Goal: Task Accomplishment & Management: Manage account settings

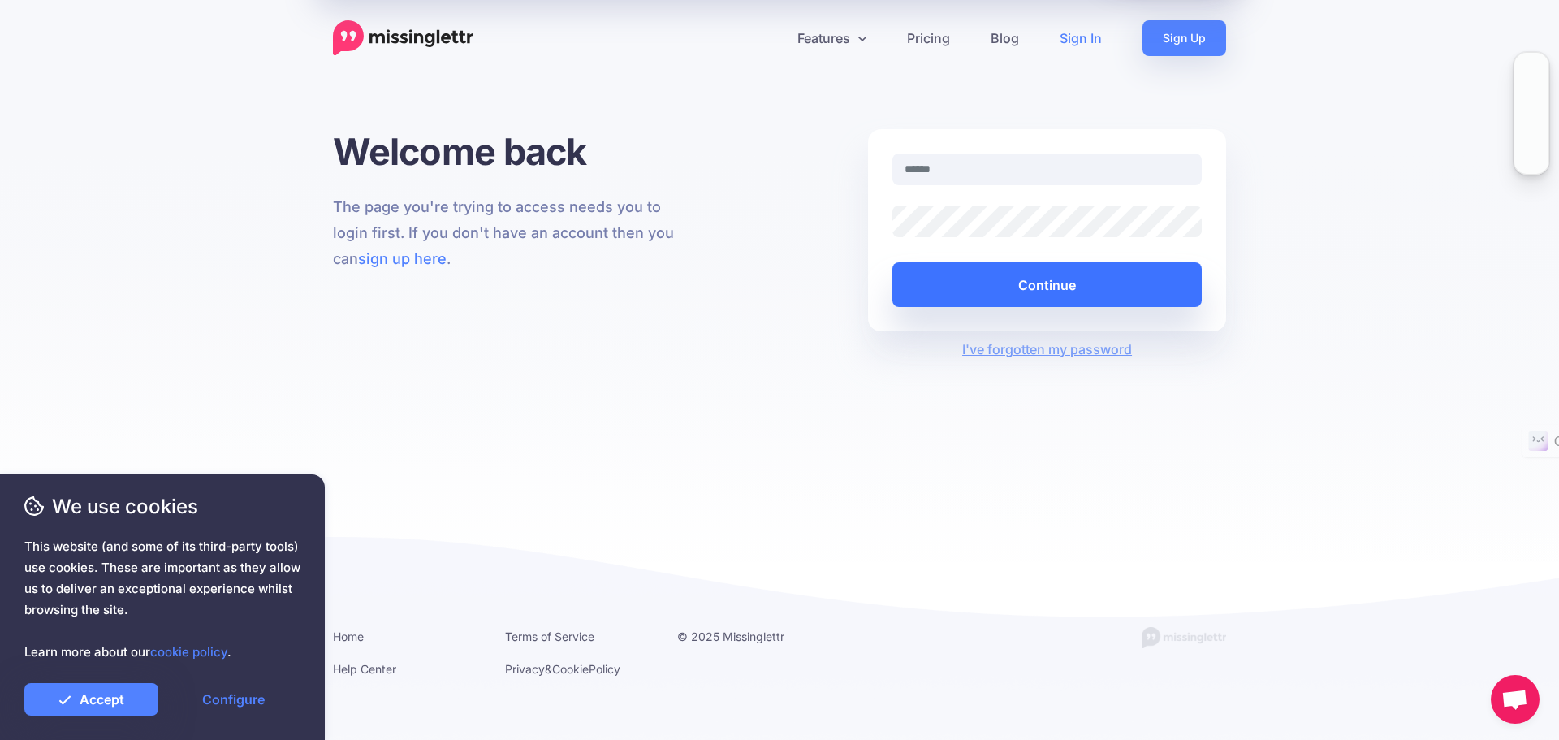
type input "**********"
click at [1041, 282] on button "Continue" at bounding box center [1046, 284] width 309 height 45
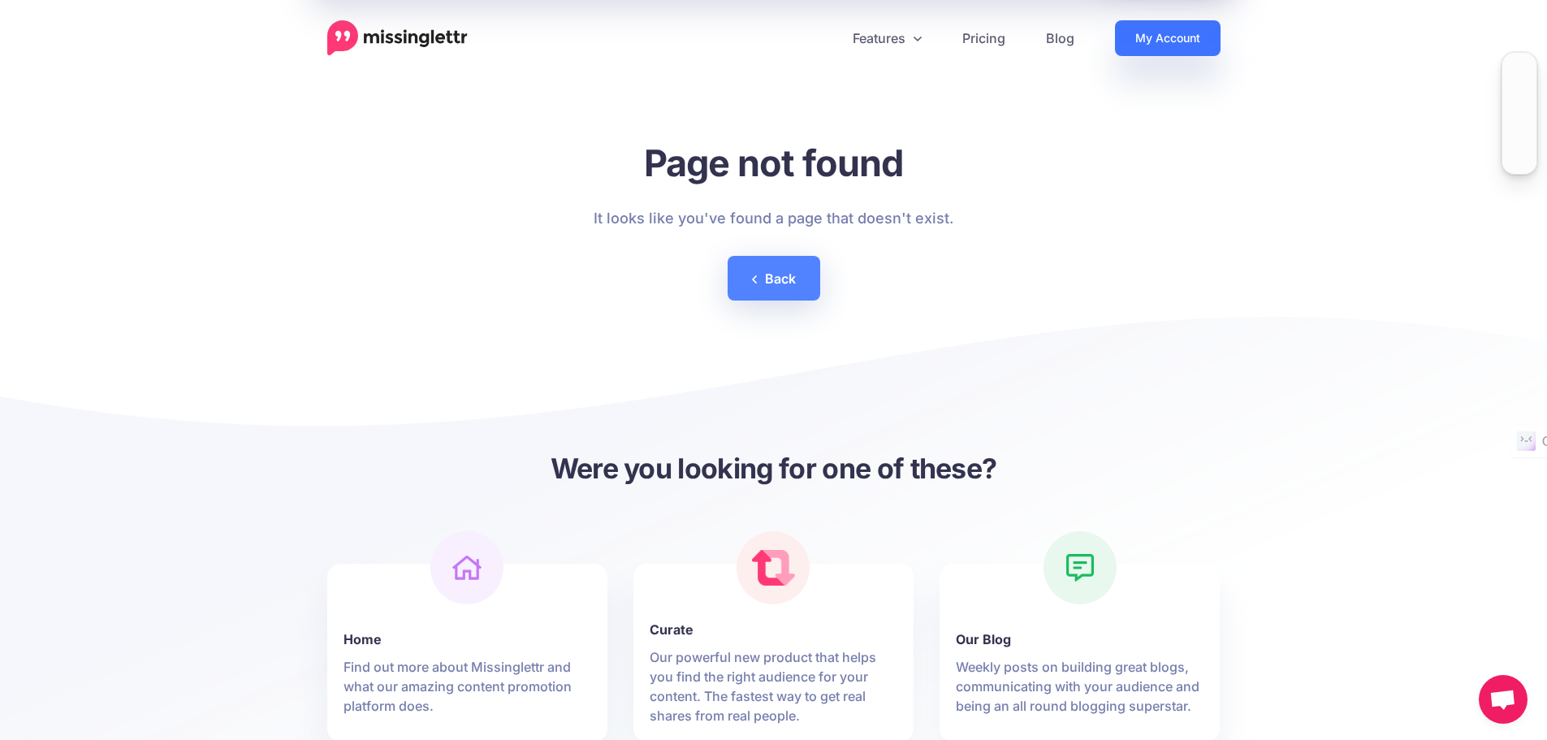
click at [1166, 39] on link "My Account" at bounding box center [1168, 38] width 106 height 36
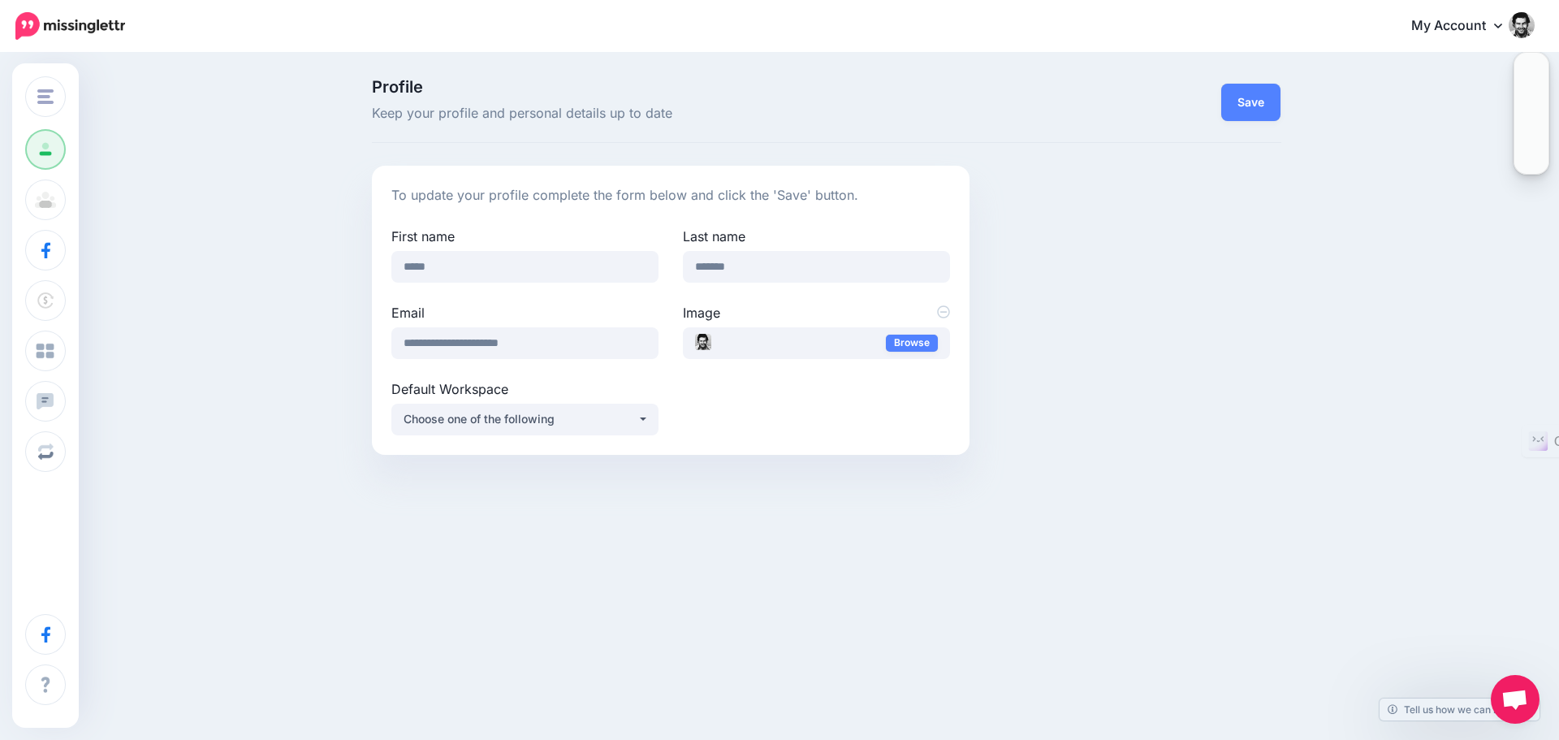
click at [1461, 28] on link "My Account" at bounding box center [1465, 26] width 140 height 40
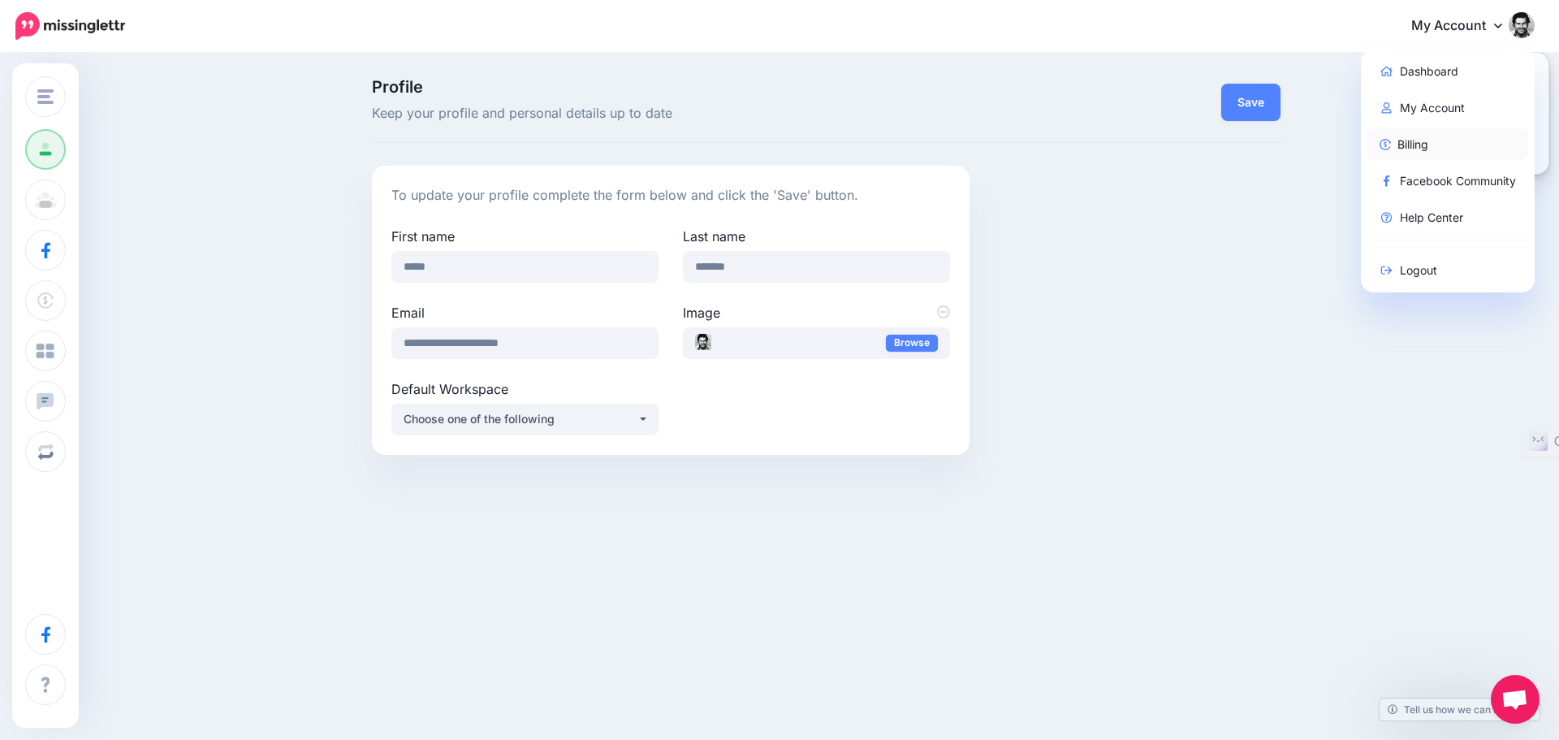
click at [1418, 142] on link "Billing" at bounding box center [1448, 144] width 162 height 32
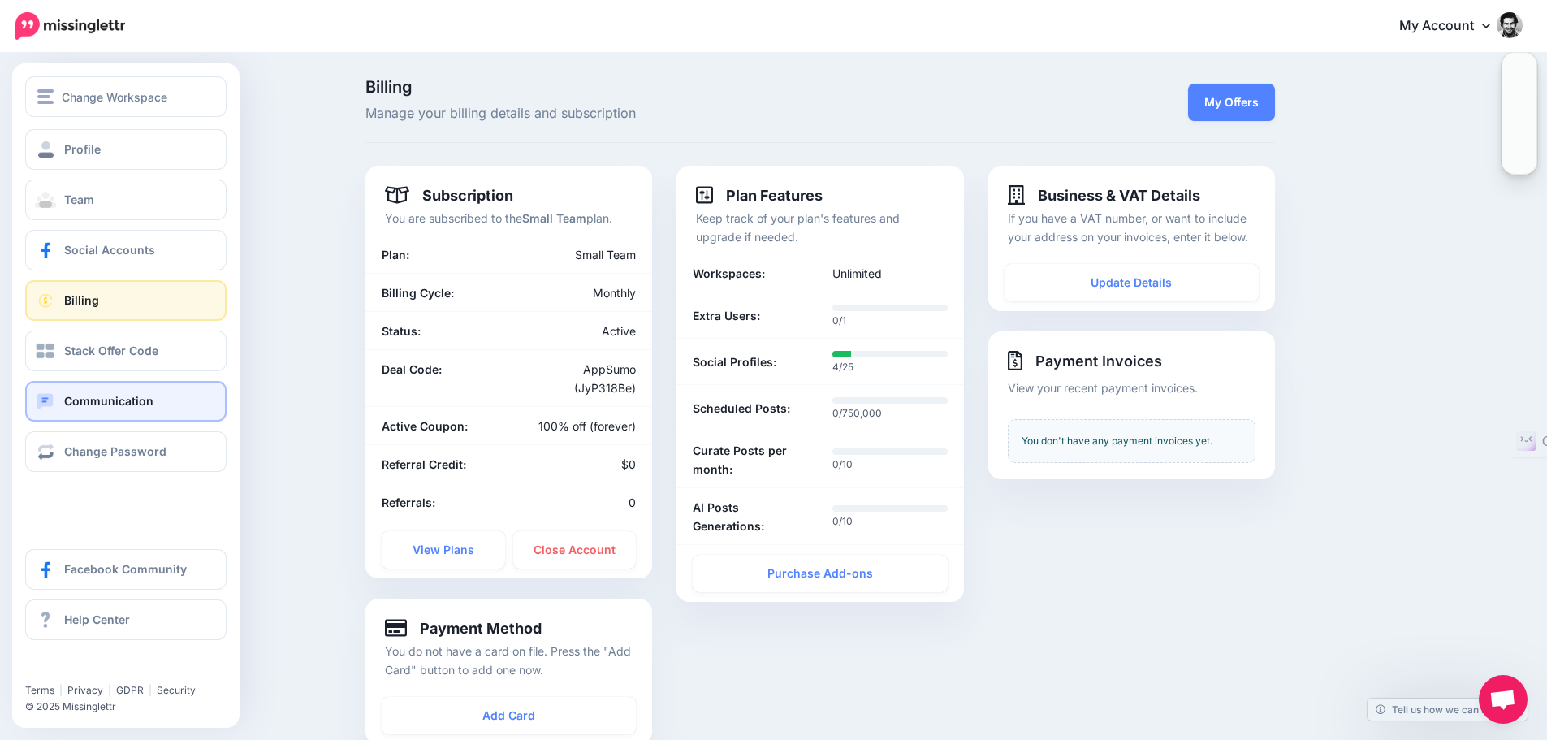
click at [141, 401] on span "Communication" at bounding box center [108, 401] width 89 height 14
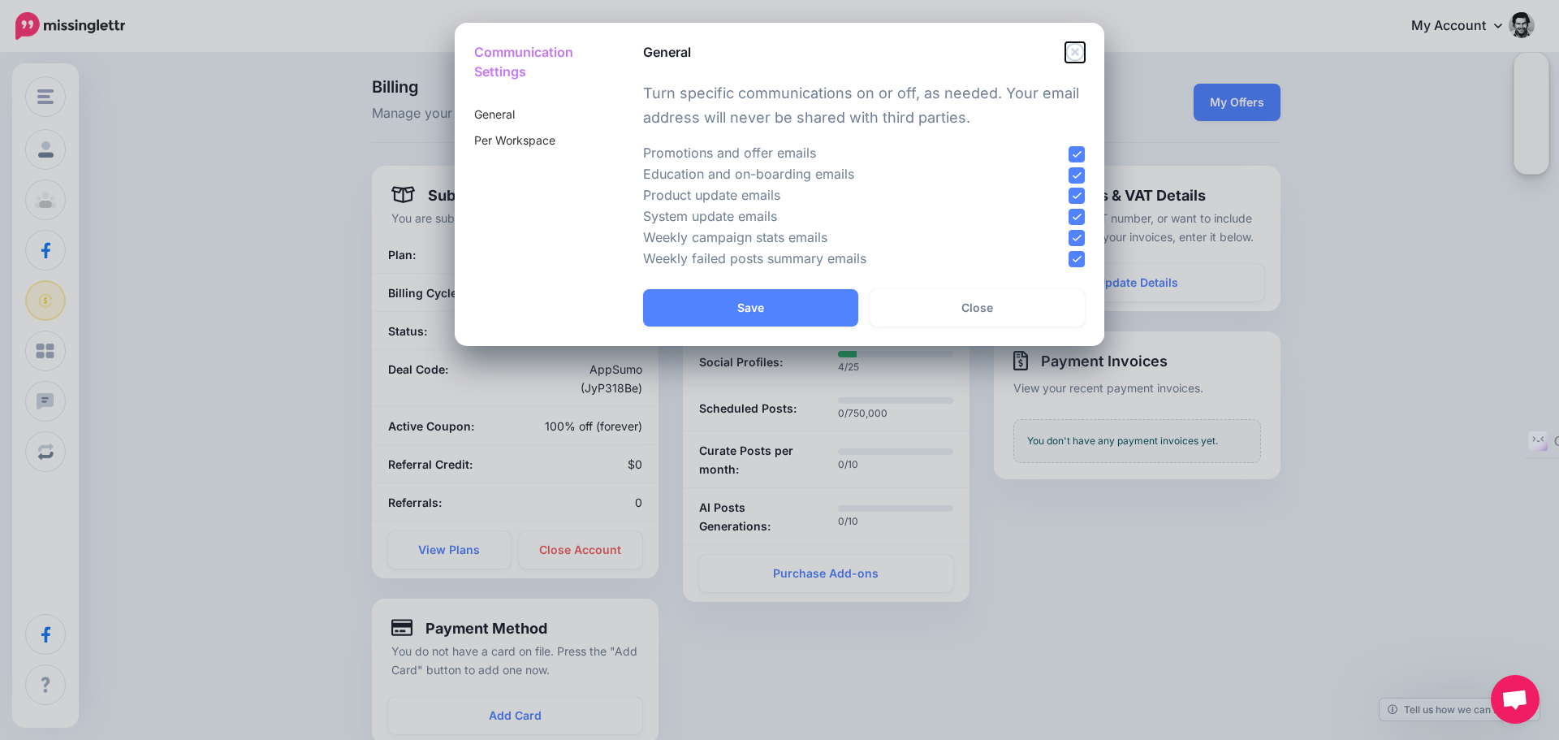
click at [1078, 49] on icon "Close" at bounding box center [1074, 51] width 19 height 19
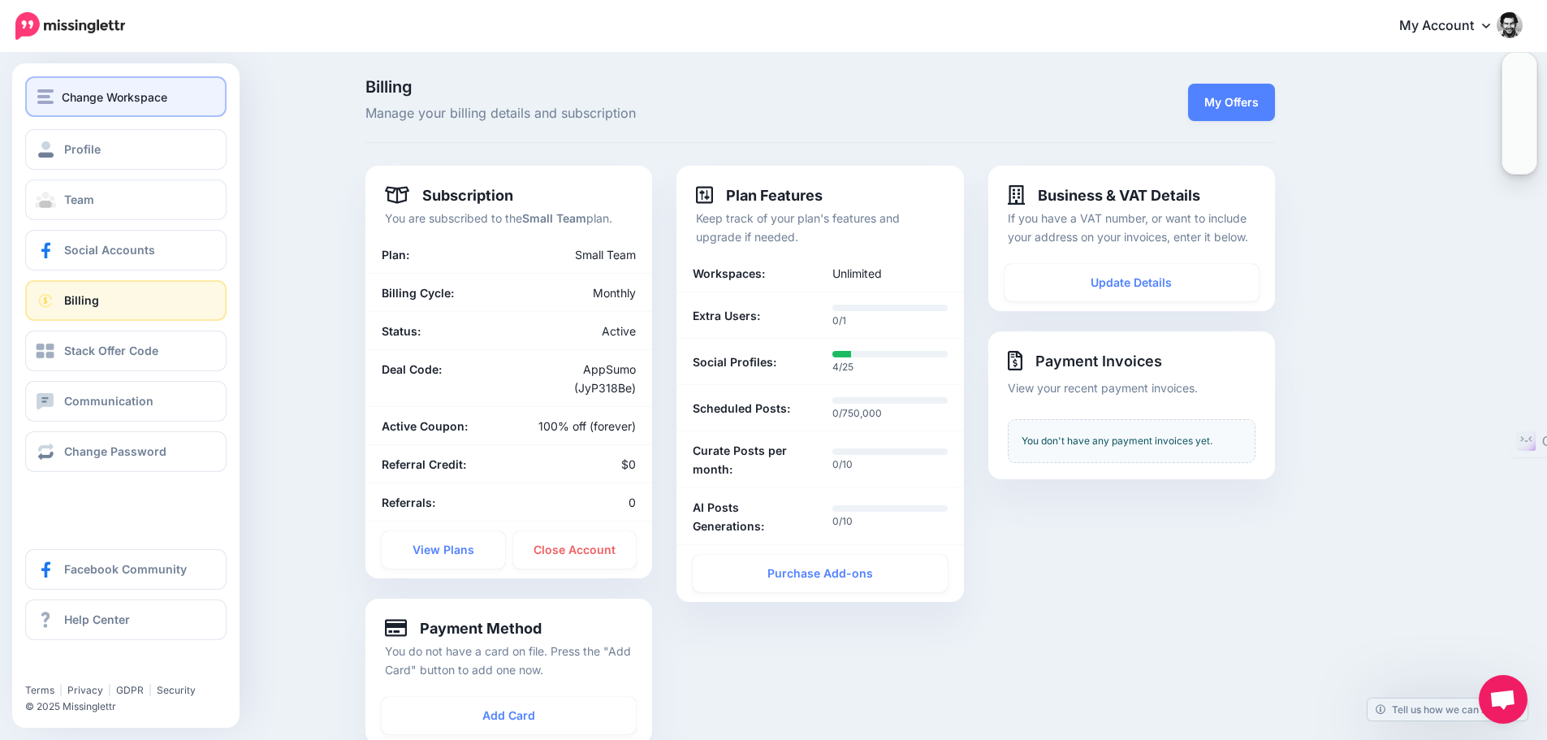
click at [58, 96] on div "Change Workspace" at bounding box center [125, 97] width 177 height 19
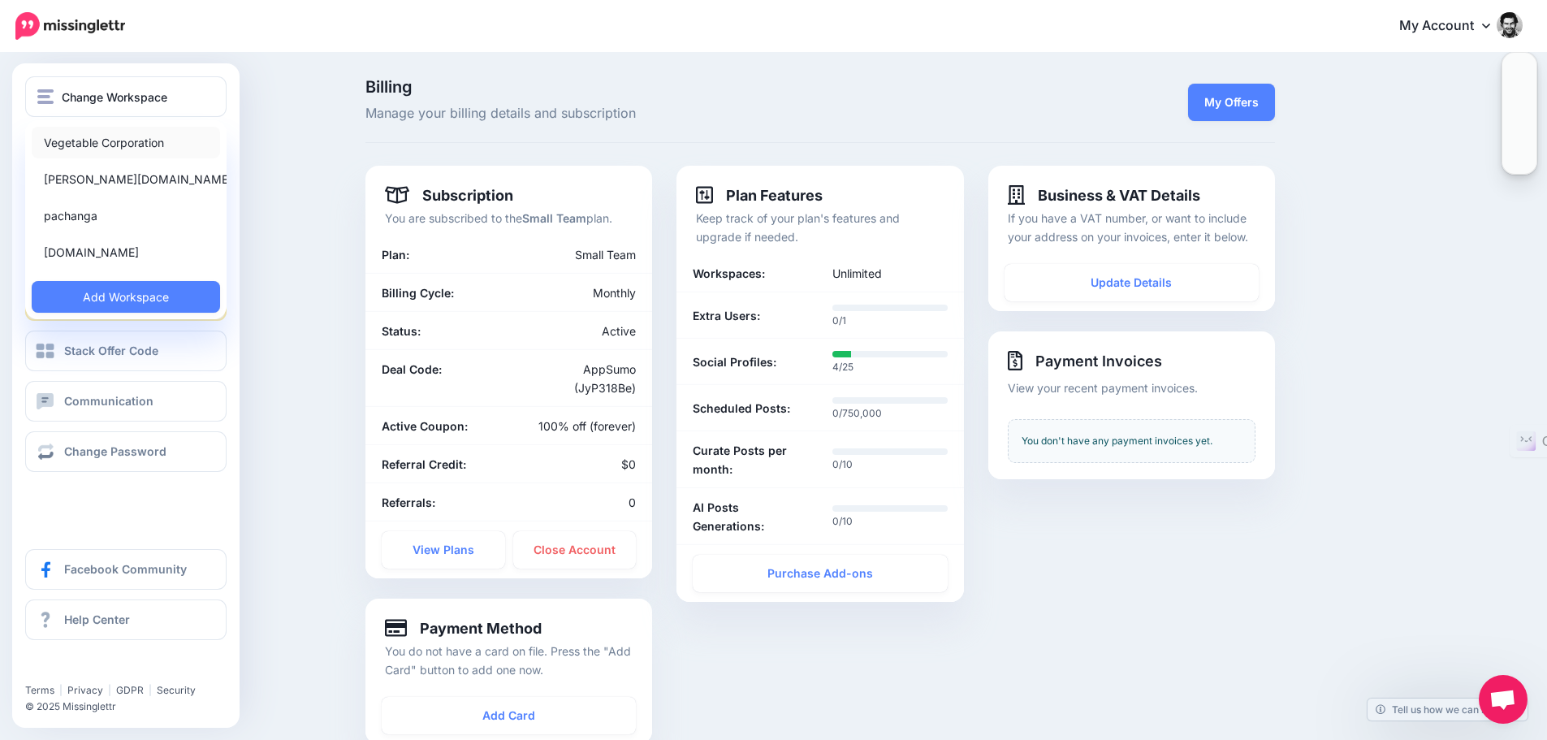
click at [120, 142] on link "Vegetable Corporation" at bounding box center [126, 143] width 188 height 32
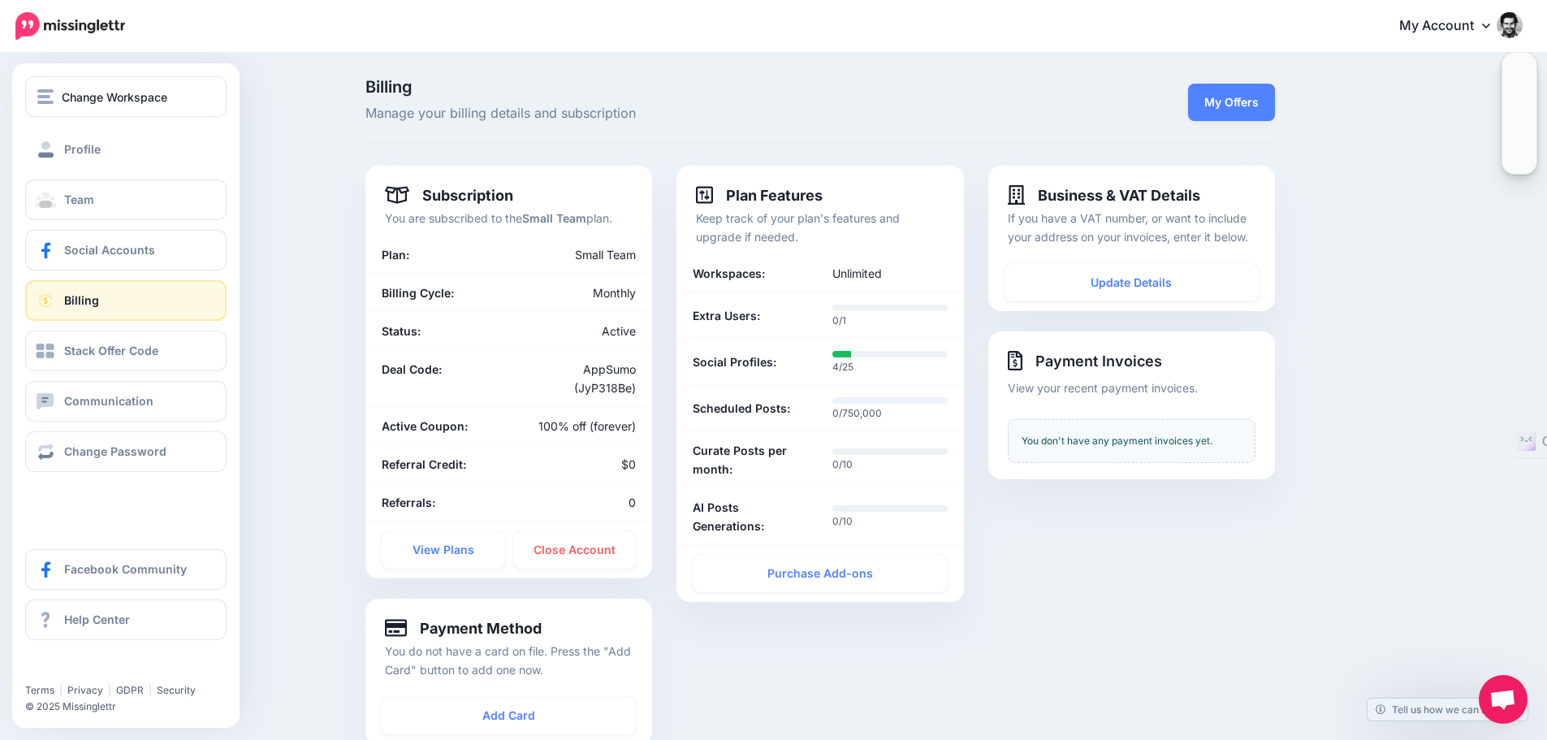
click at [120, 142] on link "Profile" at bounding box center [125, 149] width 201 height 41
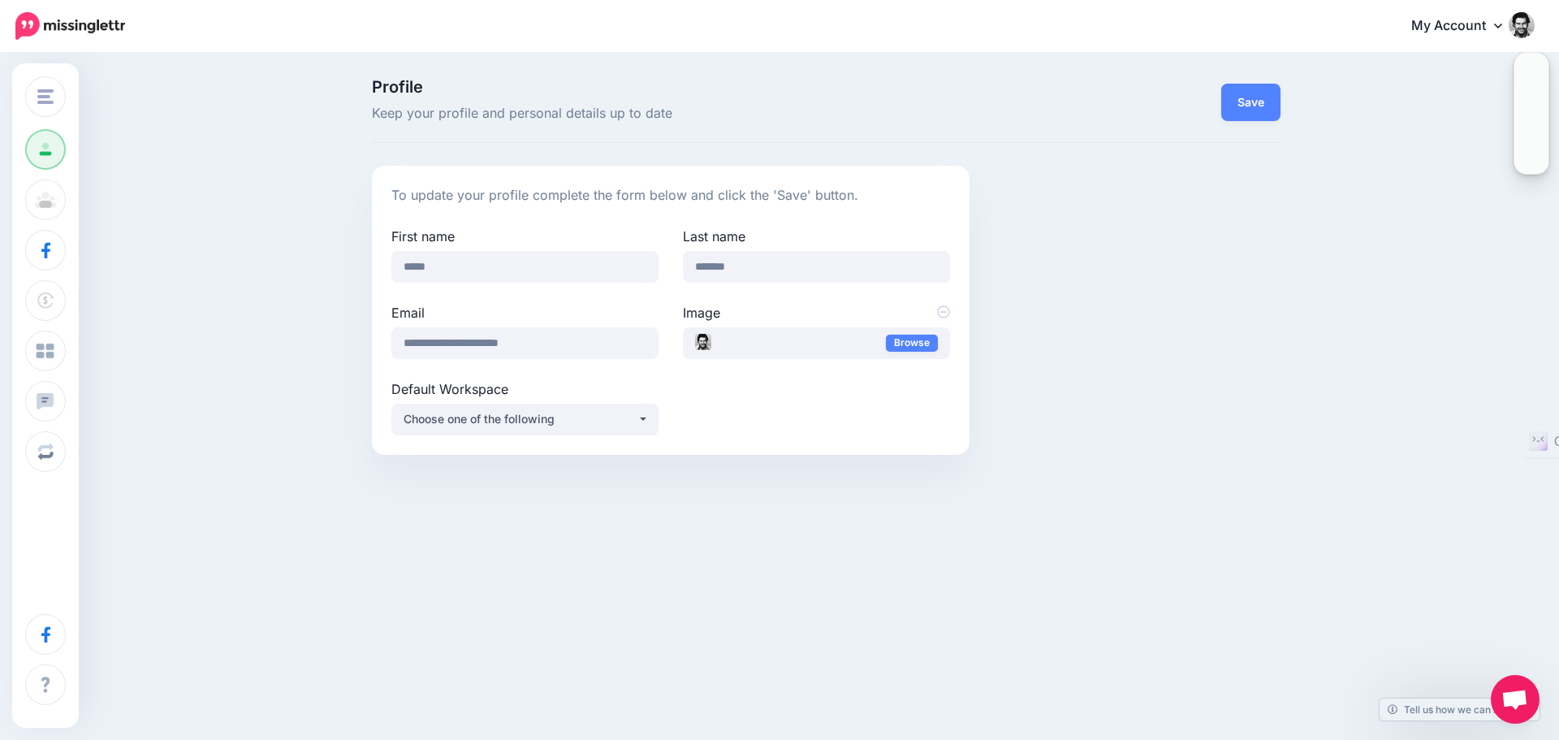
click at [89, 29] on img at bounding box center [70, 26] width 110 height 28
